Goal: Find specific page/section

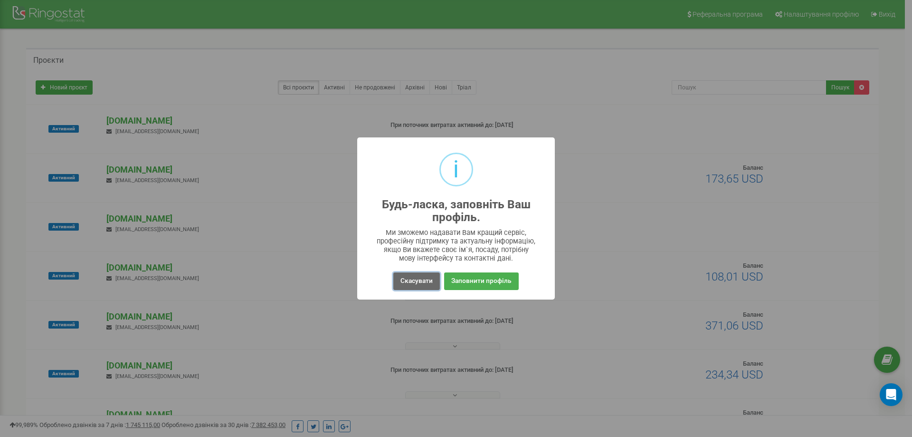
click at [431, 282] on button "Скасувати" at bounding box center [416, 281] width 47 height 18
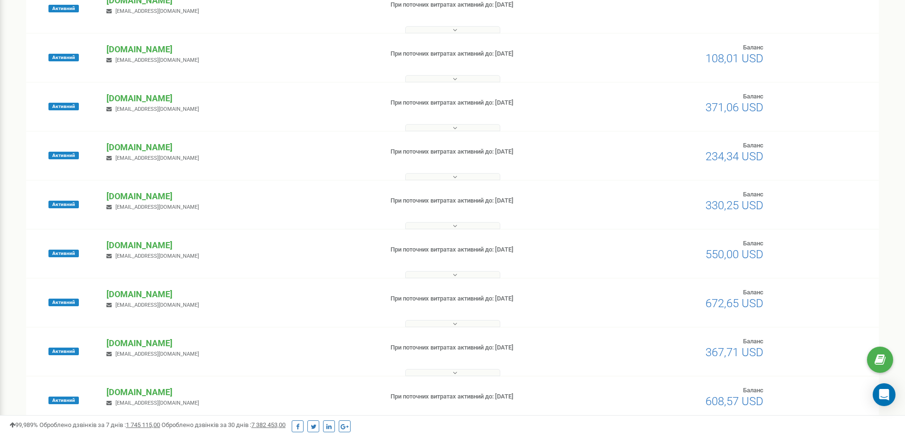
scroll to position [238, 0]
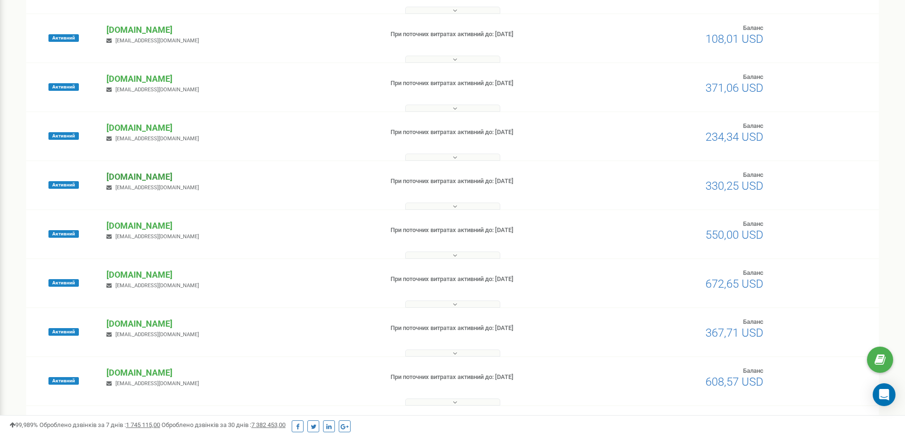
click at [146, 176] on p "[DOMAIN_NAME]" at bounding box center [240, 177] width 268 height 12
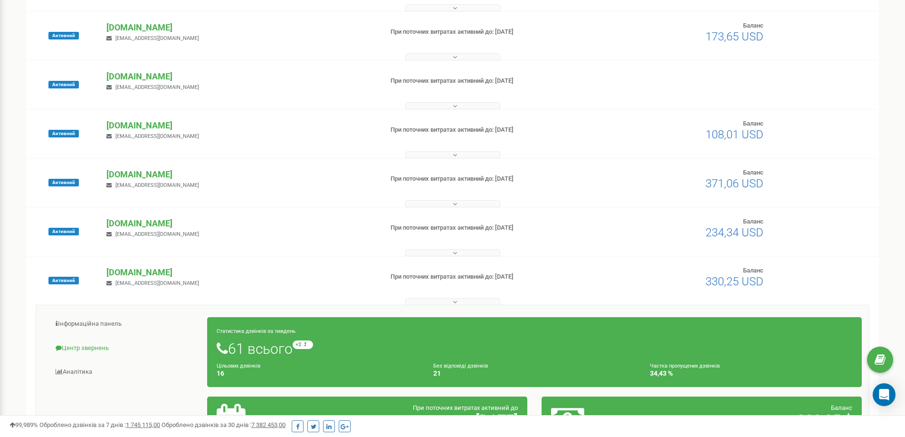
scroll to position [143, 0]
click at [79, 345] on link "Центр звернень" at bounding box center [125, 347] width 164 height 23
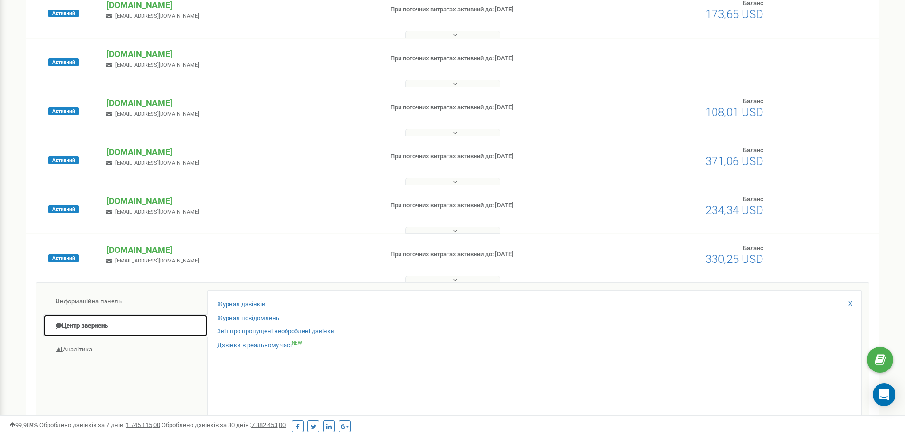
scroll to position [190, 0]
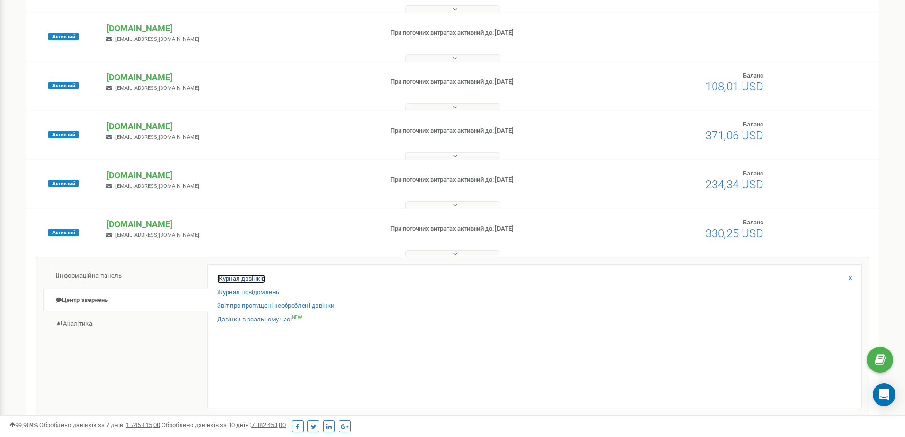
click at [257, 276] on link "Журнал дзвінків" at bounding box center [241, 278] width 48 height 9
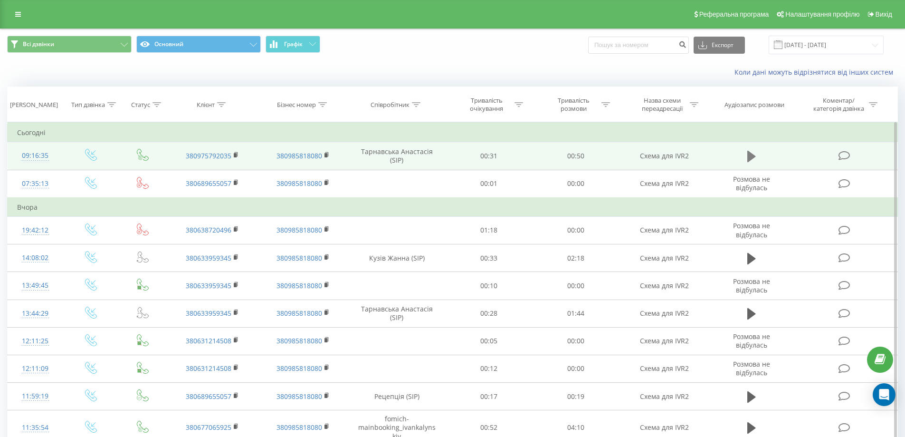
click at [751, 158] on icon at bounding box center [751, 156] width 9 height 11
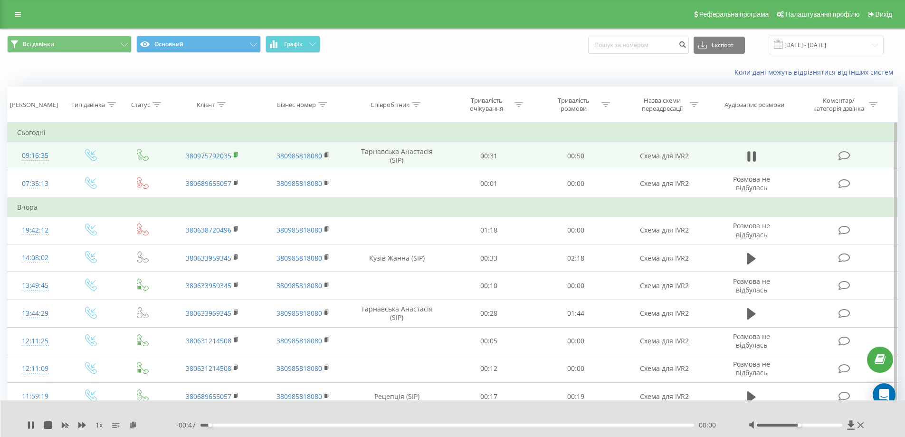
click at [234, 155] on icon at bounding box center [236, 155] width 5 height 7
